Goal: Task Accomplishment & Management: Complete application form

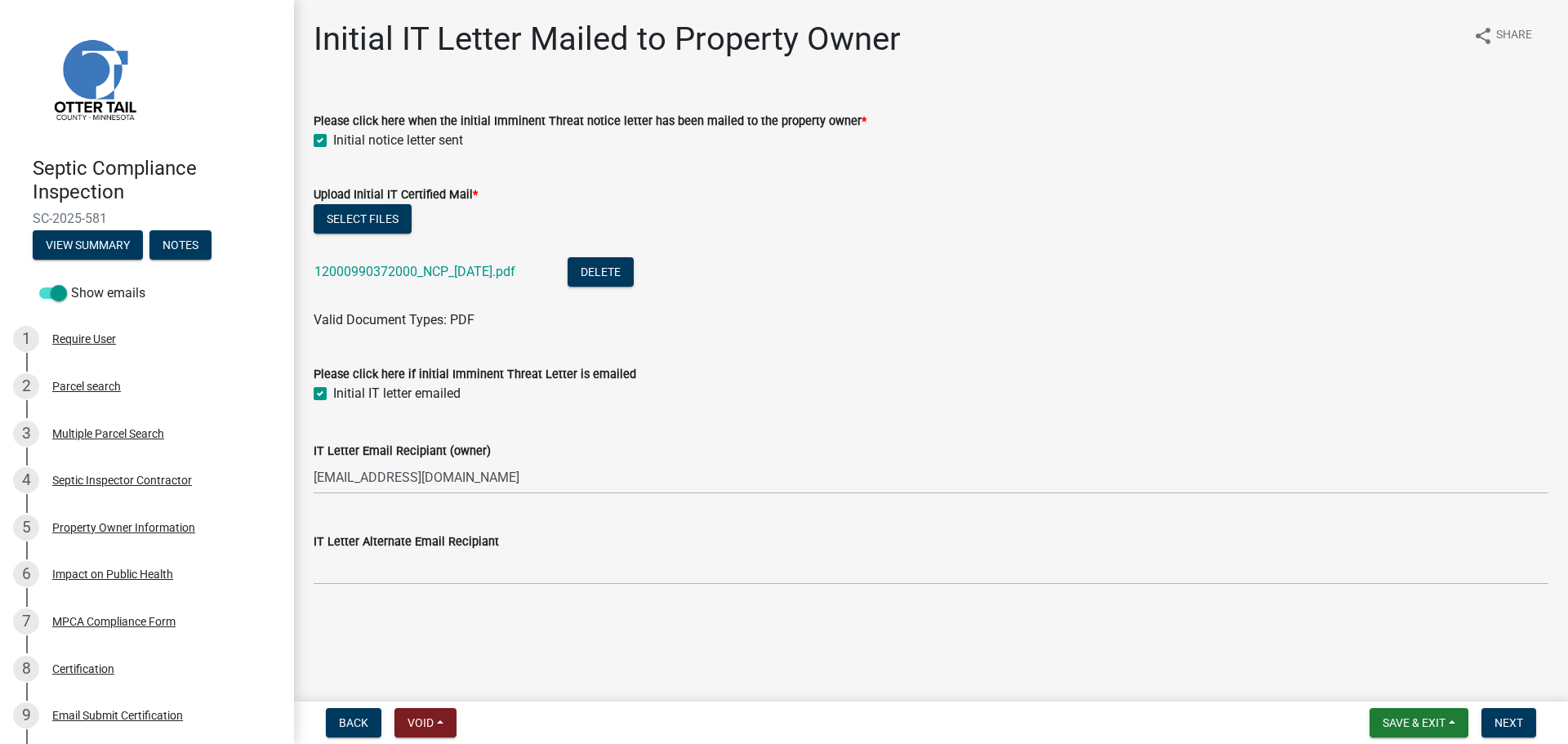
scroll to position [96, 0]
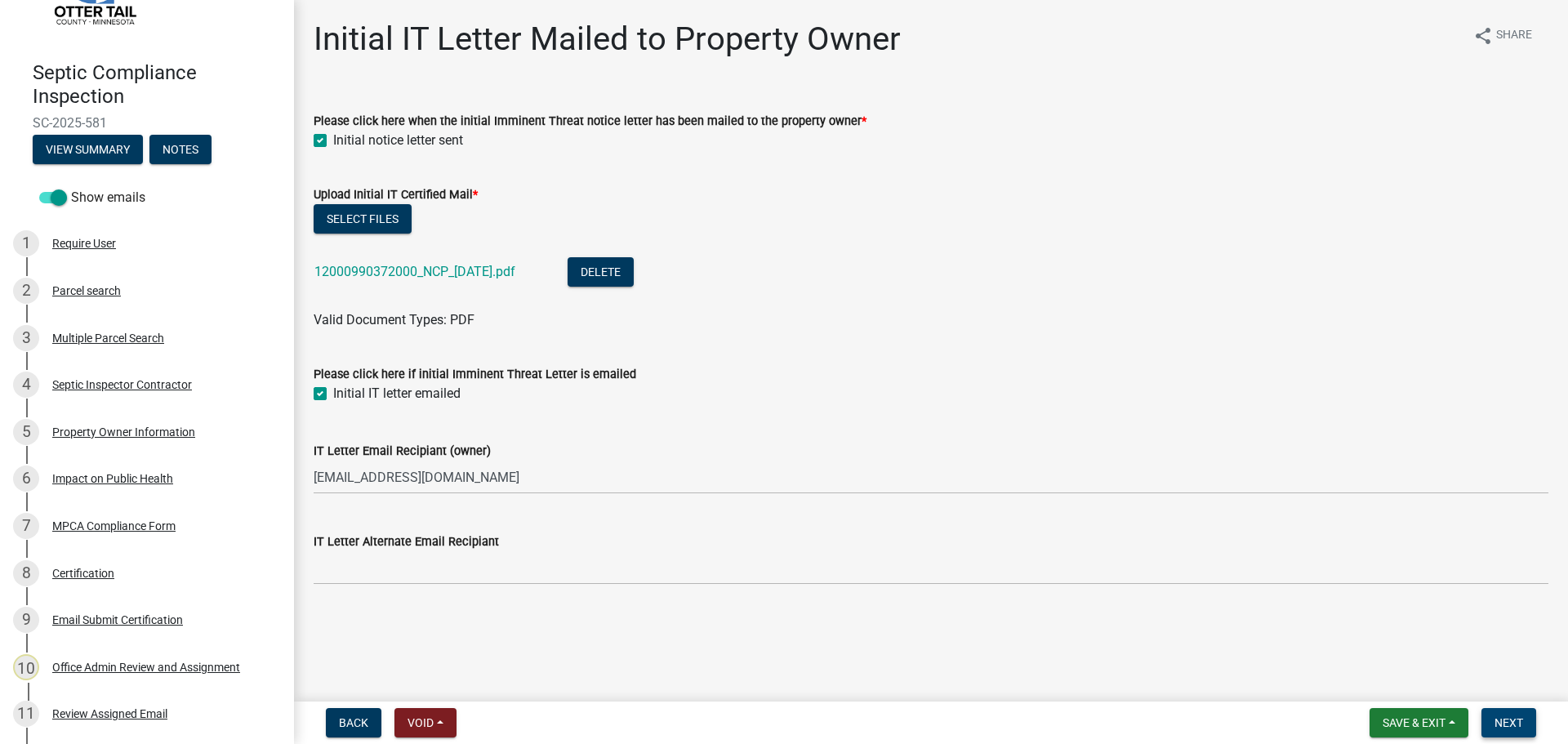
click at [1512, 721] on span "Next" at bounding box center [1509, 723] width 29 height 13
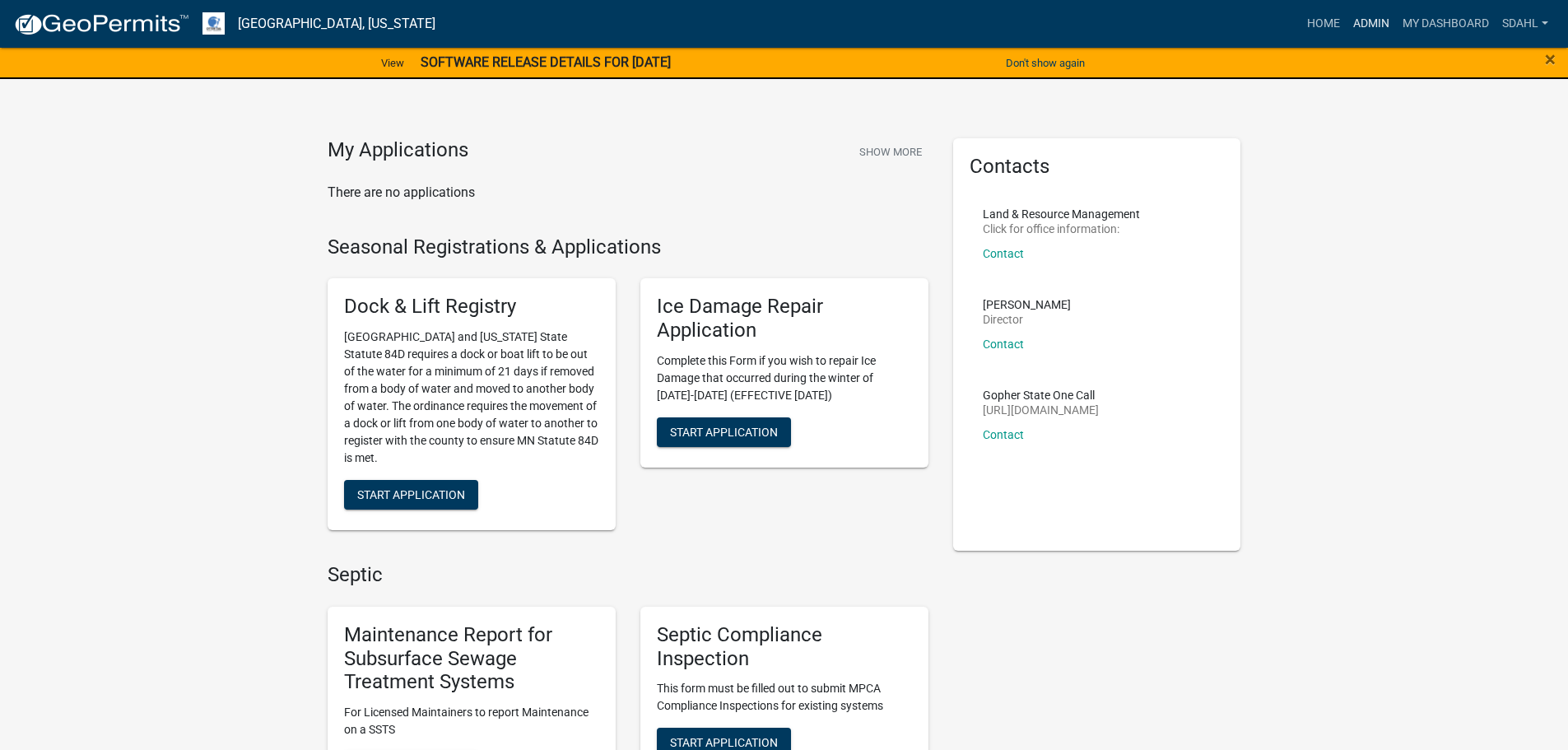
click at [1374, 25] on link "Admin" at bounding box center [1371, 24] width 49 height 31
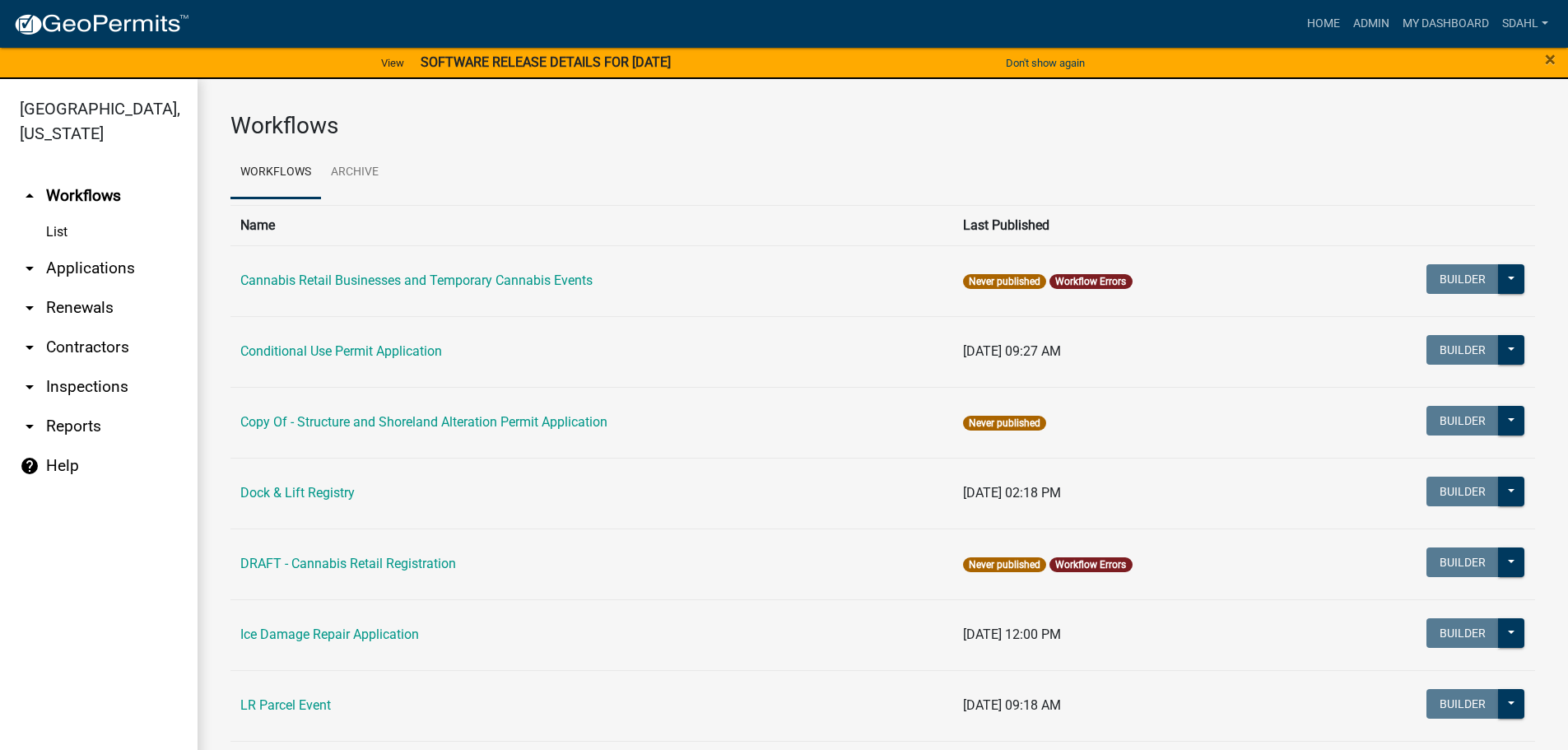
click at [76, 262] on link "arrow_drop_down Applications" at bounding box center [98, 268] width 198 height 40
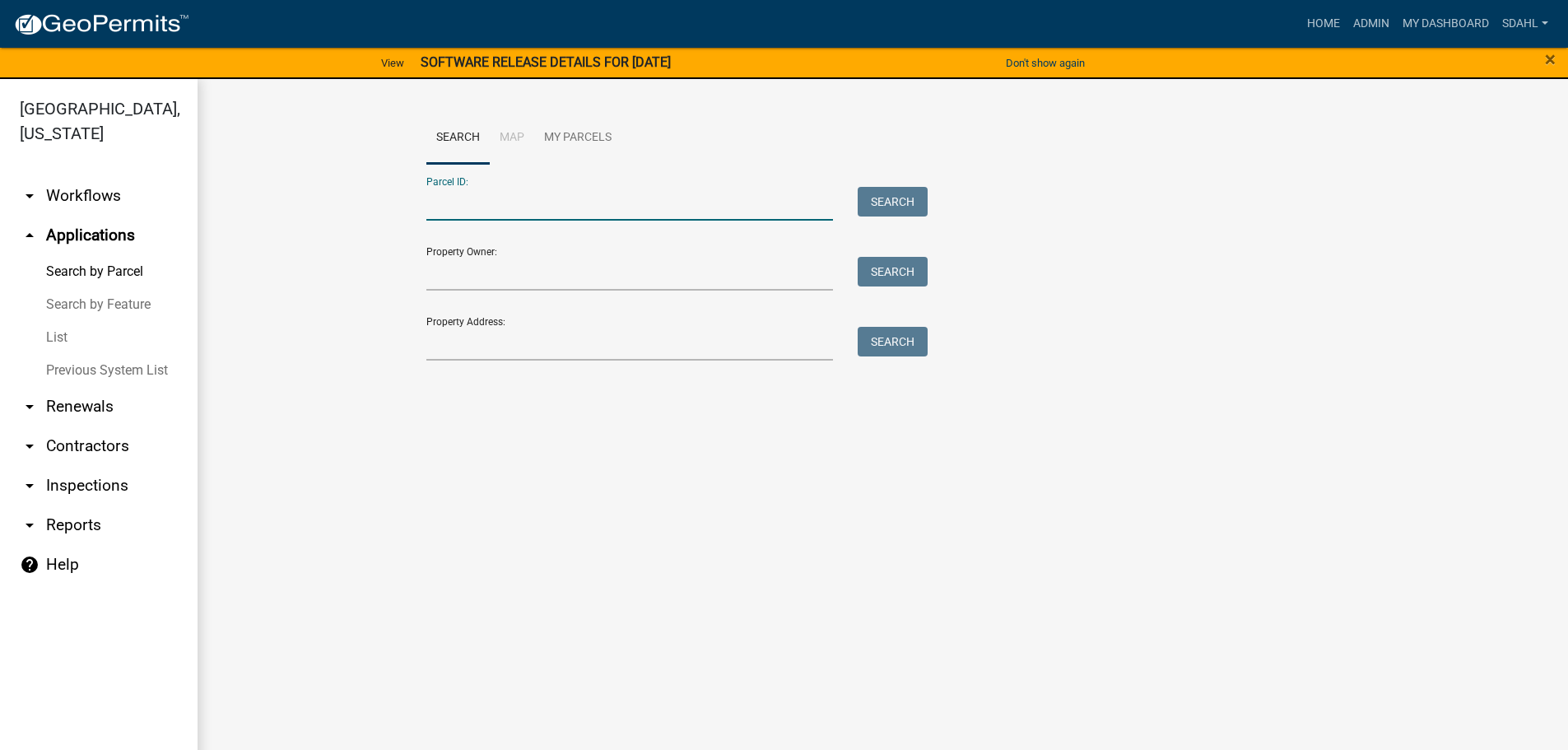
click at [576, 206] on input "Parcel ID:" at bounding box center [630, 203] width 408 height 34
paste input "46000991006000"
type input "46000991006000"
click at [902, 203] on button "Search" at bounding box center [892, 201] width 70 height 30
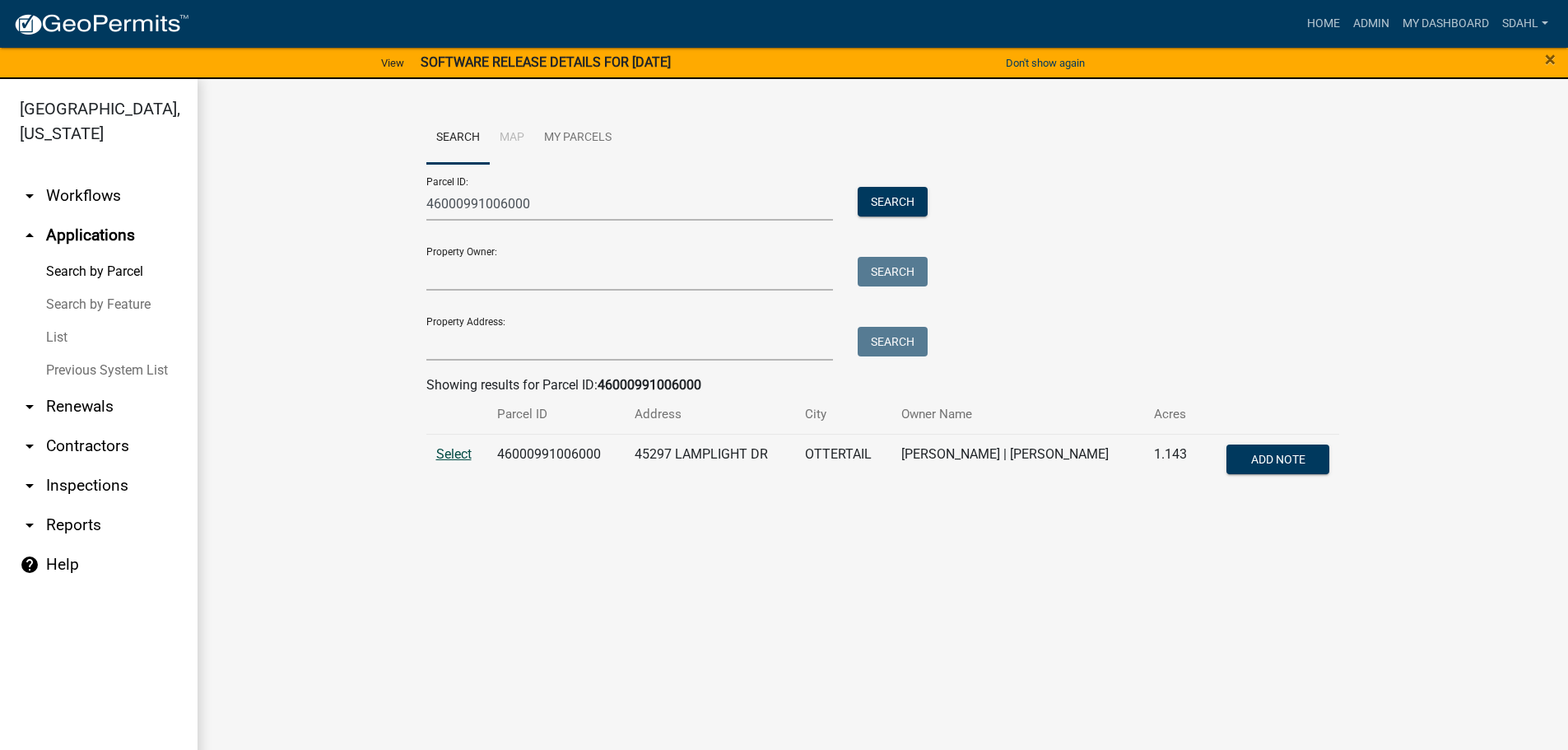
click at [448, 453] on span "Select" at bounding box center [453, 454] width 36 height 15
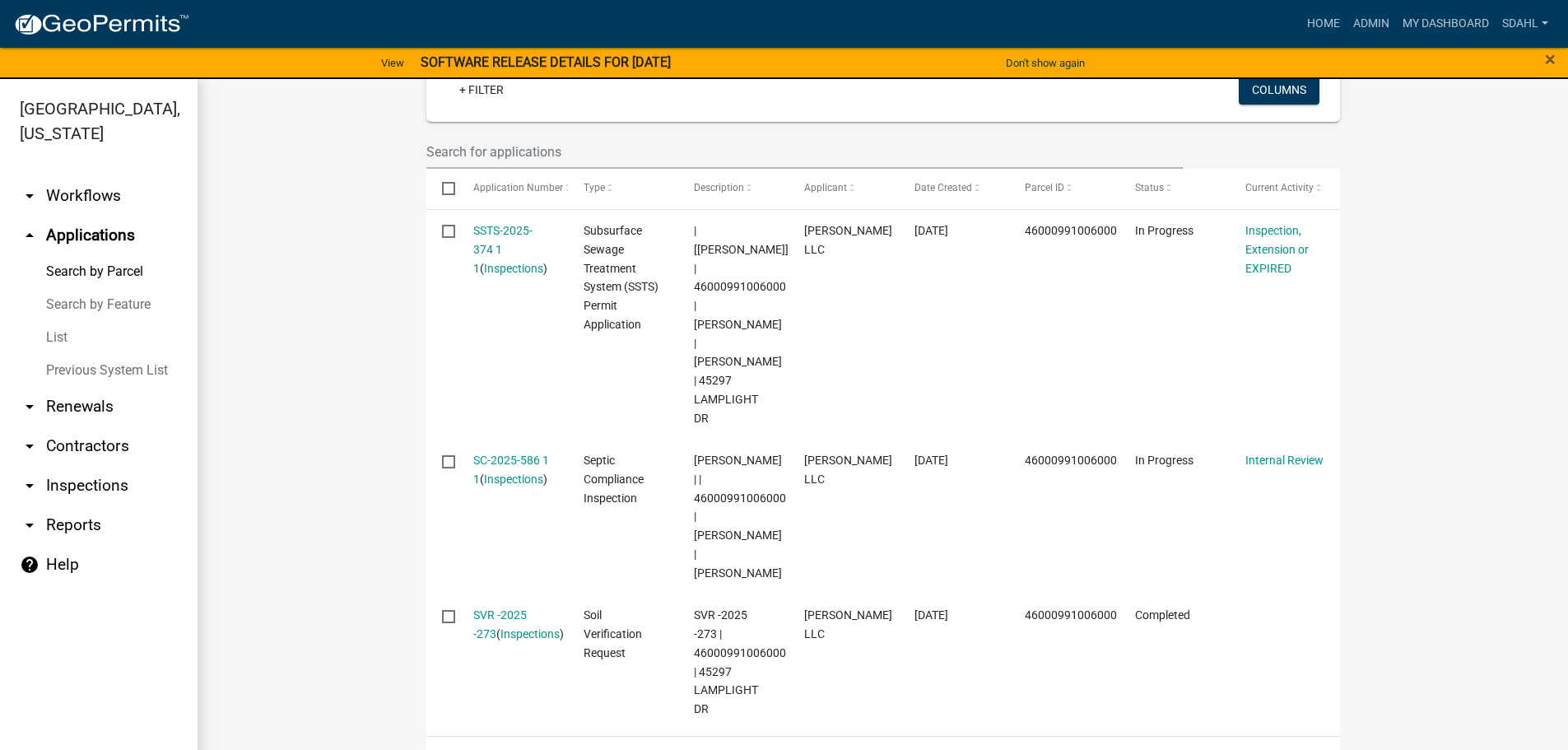
scroll to position [494, 0]
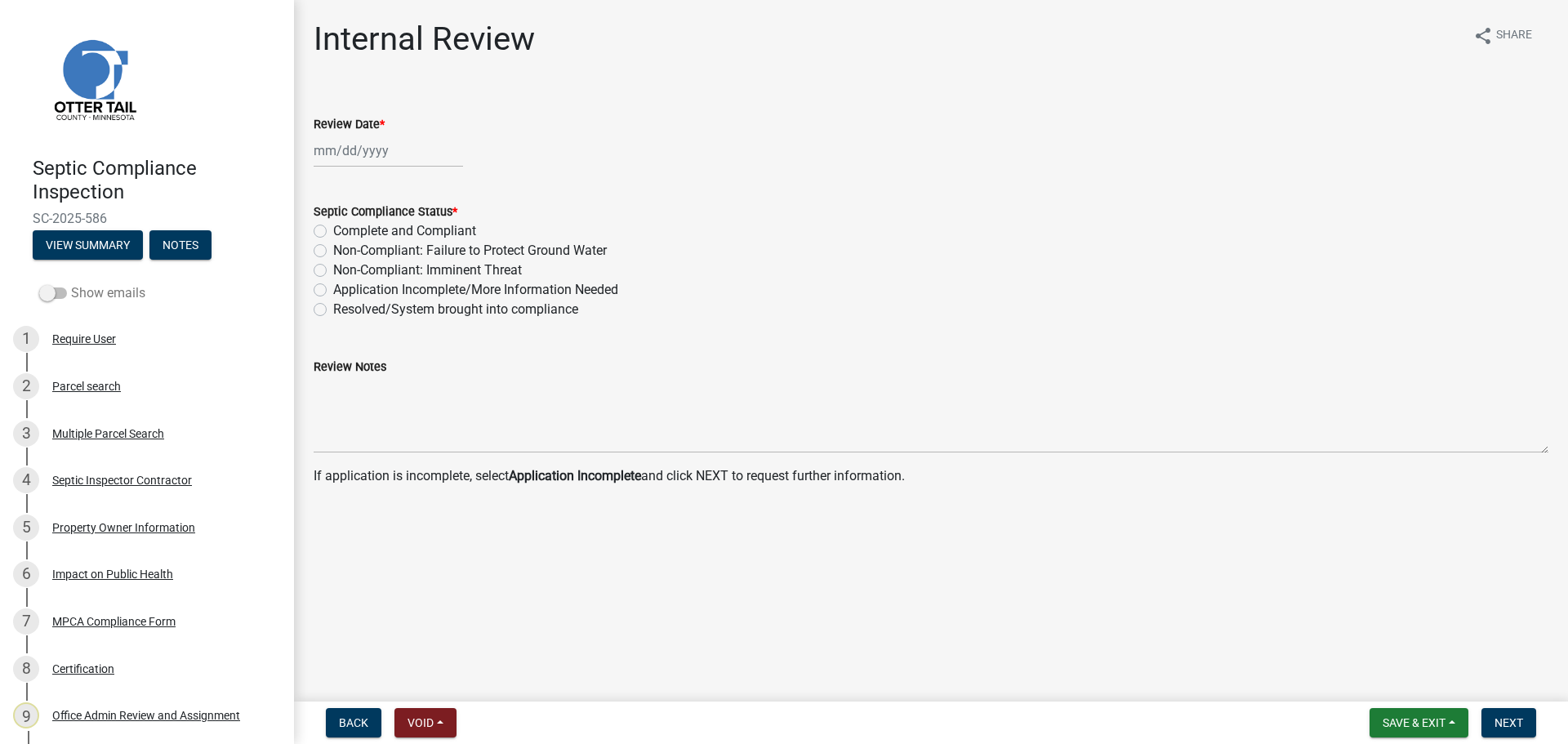
click at [77, 297] on label "Show emails" at bounding box center [92, 293] width 106 height 19
click at [71, 283] on input "Show emails" at bounding box center [71, 283] width 0 height 0
click at [81, 388] on div "Parcel search" at bounding box center [87, 386] width 69 height 11
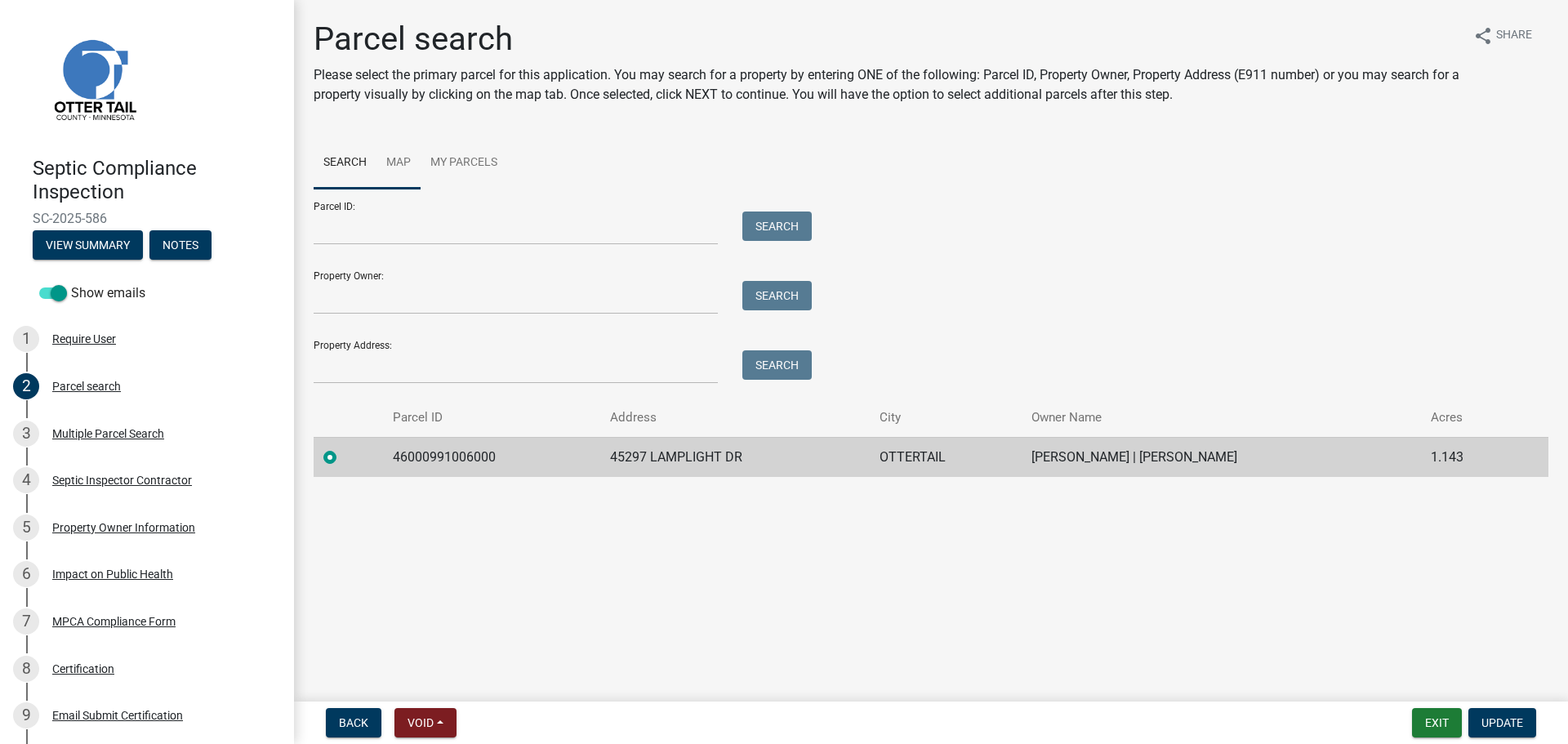
click at [393, 157] on link "Map" at bounding box center [399, 163] width 44 height 53
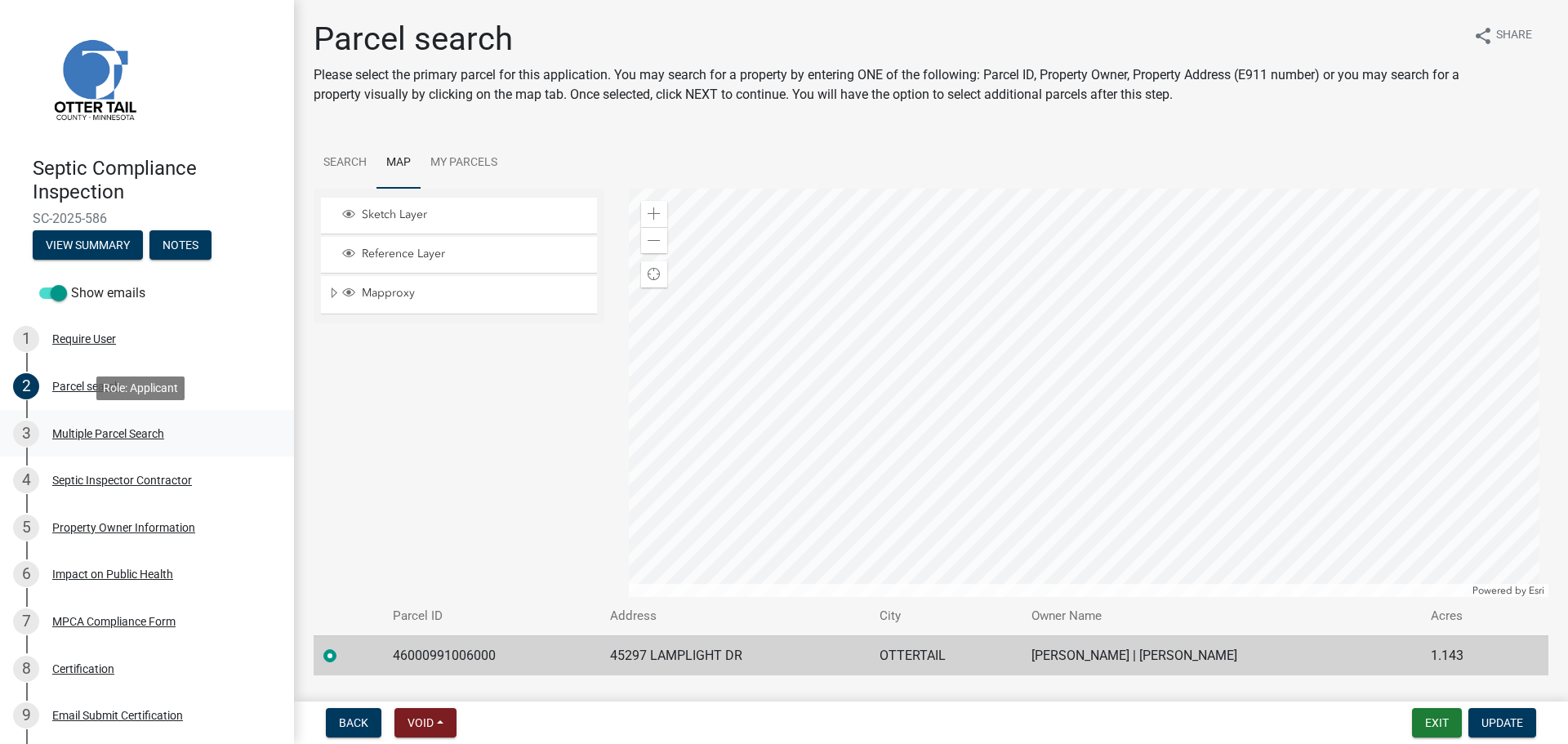
click at [121, 431] on div "Multiple Parcel Search" at bounding box center [108, 433] width 112 height 11
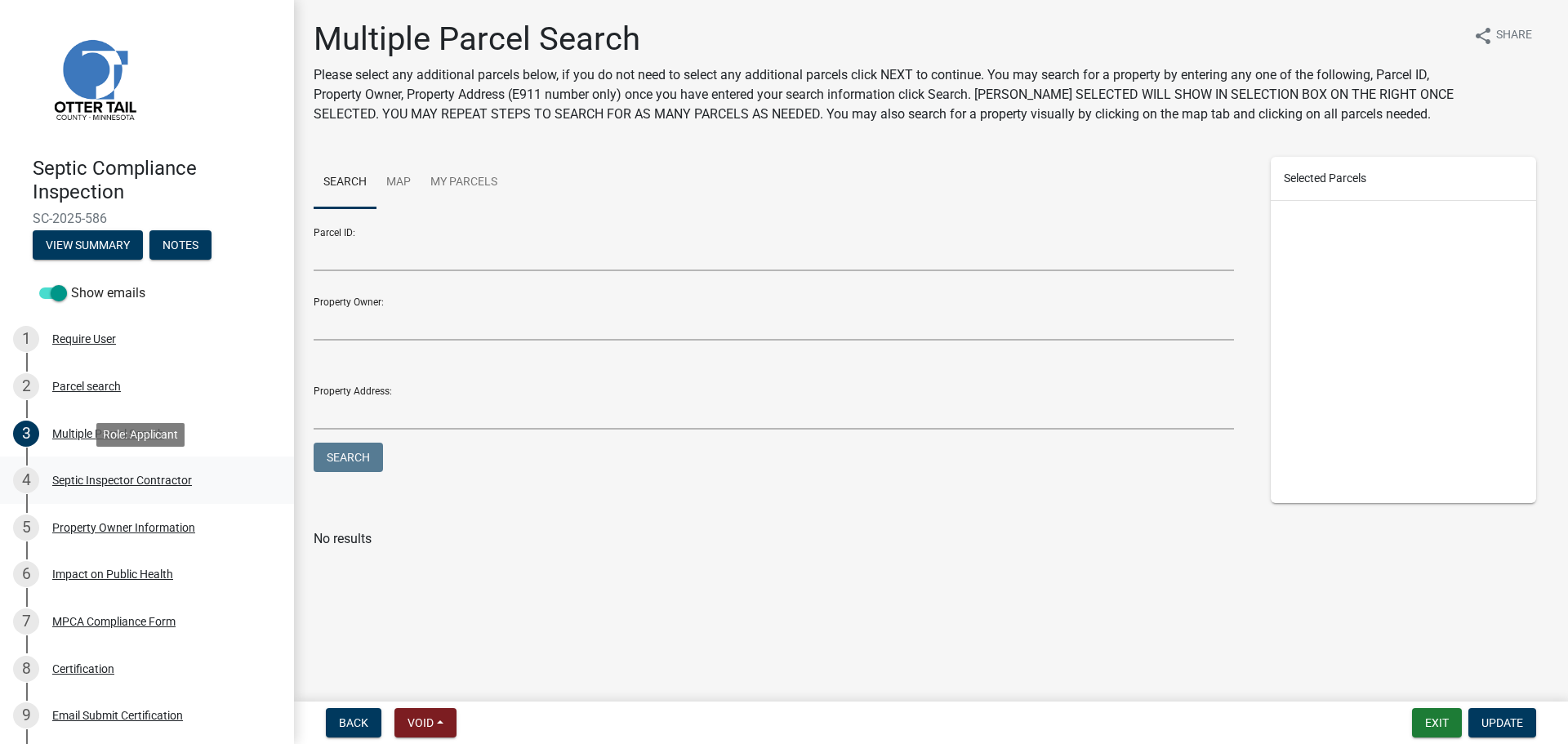
click at [130, 480] on div "Septic Inspector Contractor" at bounding box center [122, 480] width 140 height 11
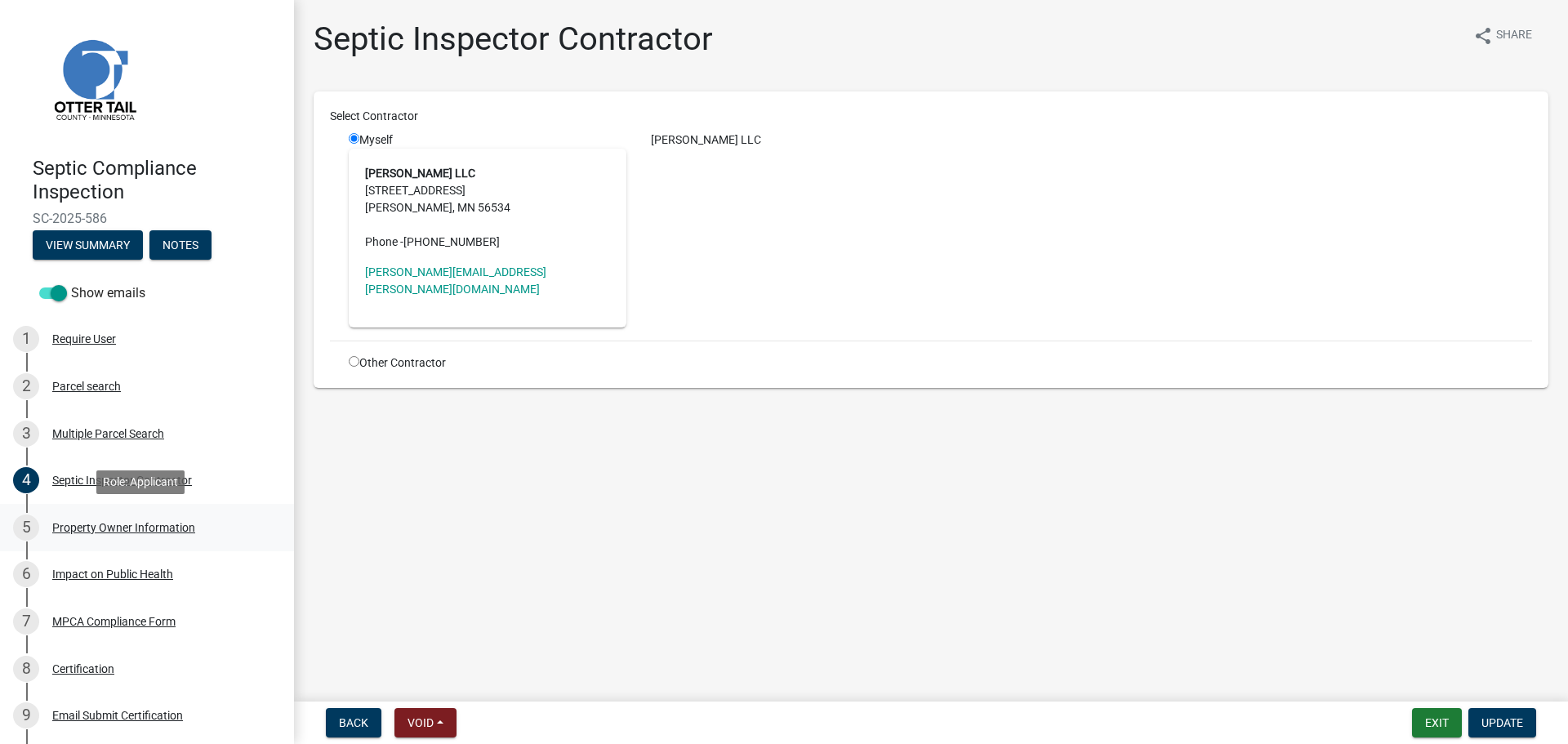
click at [123, 529] on div "Property Owner Information" at bounding box center [123, 527] width 143 height 11
